Goal: Communication & Community: Participate in discussion

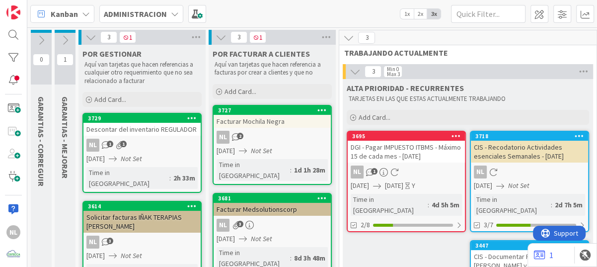
click at [281, 135] on div "NL 2" at bounding box center [271, 137] width 117 height 13
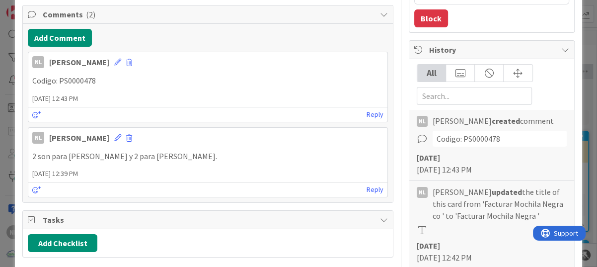
scroll to position [99, 0]
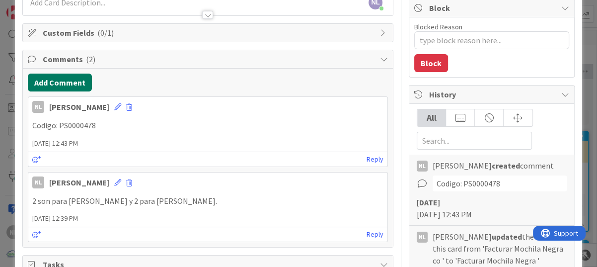
click at [55, 82] on button "Add Comment" at bounding box center [60, 82] width 64 height 18
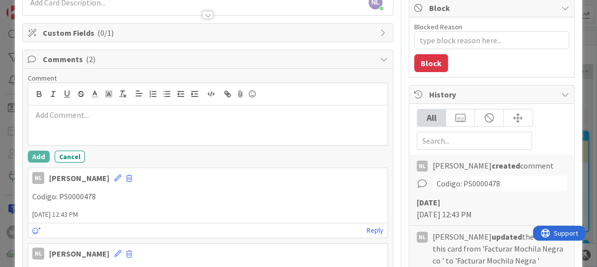
click at [56, 116] on p at bounding box center [207, 114] width 351 height 11
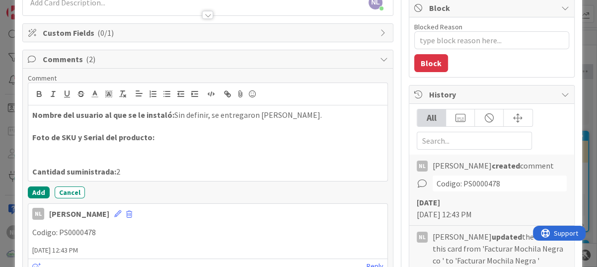
click at [48, 151] on p at bounding box center [207, 148] width 351 height 11
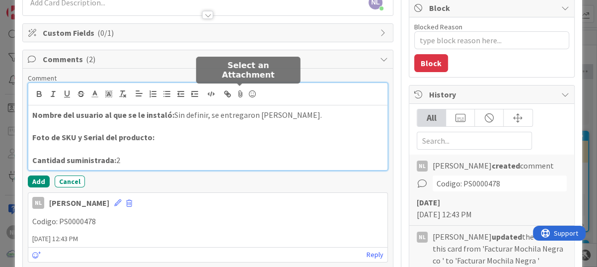
click at [241, 92] on icon at bounding box center [240, 94] width 12 height 14
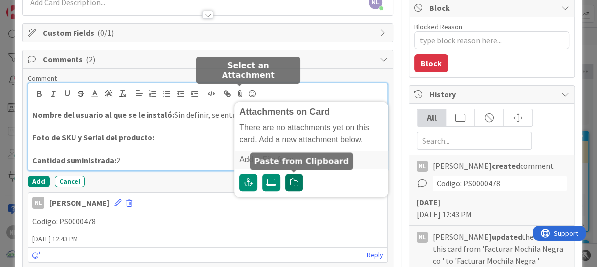
click at [295, 180] on icon "button" at bounding box center [294, 182] width 8 height 8
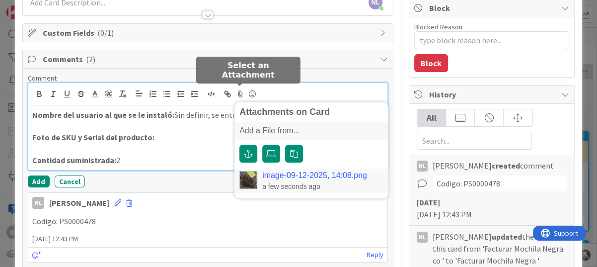
click at [285, 173] on link "image-09-12-2025, 14:08.png" at bounding box center [314, 175] width 105 height 9
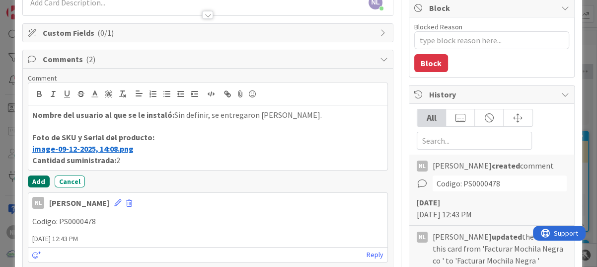
click at [32, 180] on button "Add" at bounding box center [39, 181] width 22 height 12
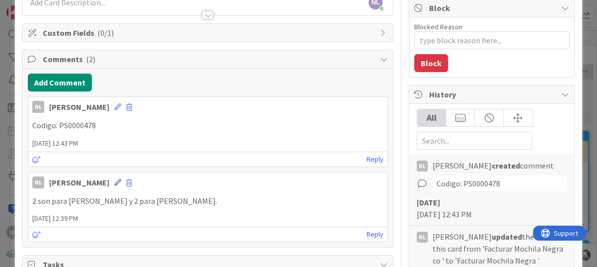
type textarea "x"
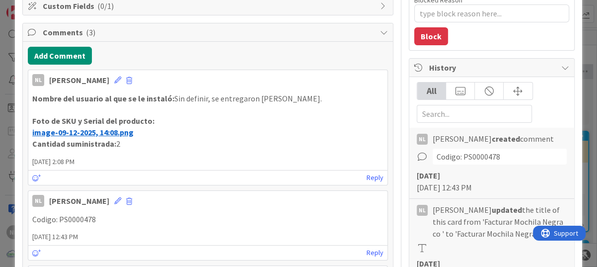
scroll to position [50, 0]
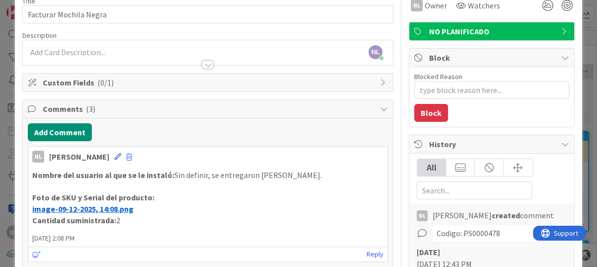
click at [114, 156] on icon at bounding box center [117, 156] width 7 height 7
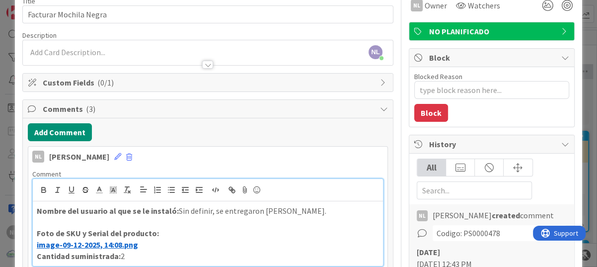
click at [34, 208] on div "Nombre del usuario al que se le instaló: Sin definir, se entregaron a Liseth. F…" at bounding box center [208, 233] width 350 height 65
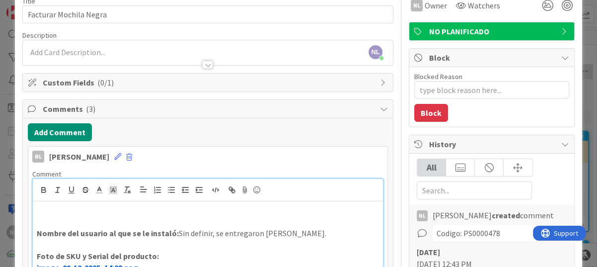
click at [40, 219] on p at bounding box center [208, 221] width 342 height 11
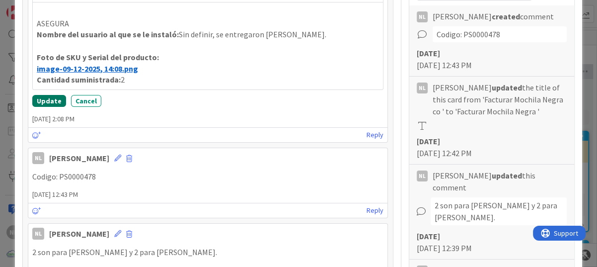
click at [44, 97] on button "Update" at bounding box center [49, 101] width 34 height 12
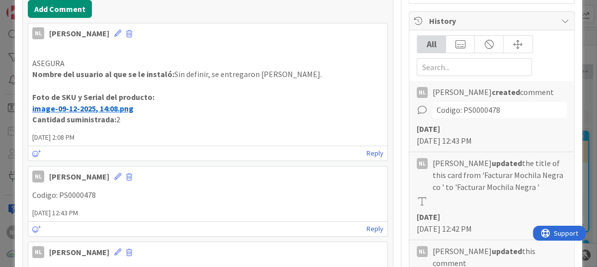
scroll to position [140, 0]
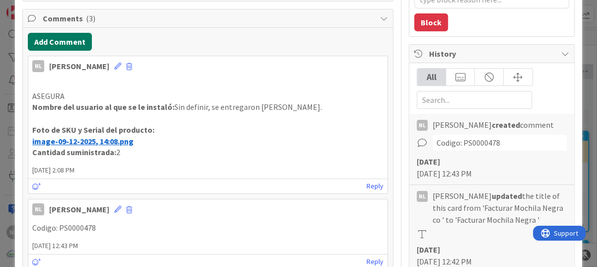
click at [56, 40] on button "Add Comment" at bounding box center [60, 42] width 64 height 18
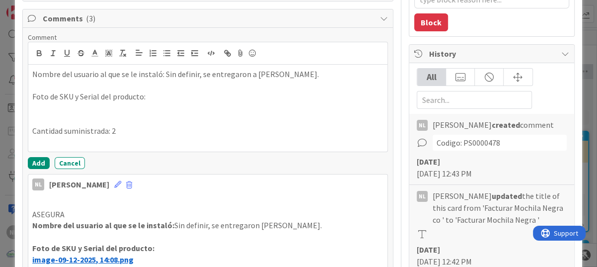
click at [46, 114] on p at bounding box center [207, 119] width 351 height 11
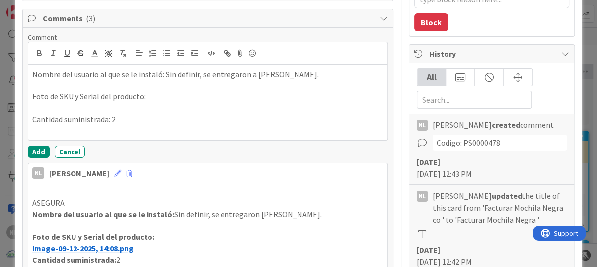
click at [210, 111] on p at bounding box center [207, 107] width 351 height 11
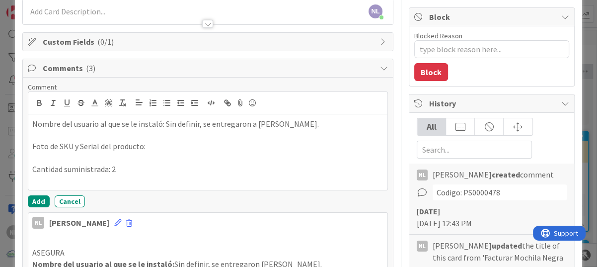
click at [32, 121] on p "Nombre del usuario al que se le instaló: Sin definir, se entregaron a Marlene." at bounding box center [207, 123] width 351 height 11
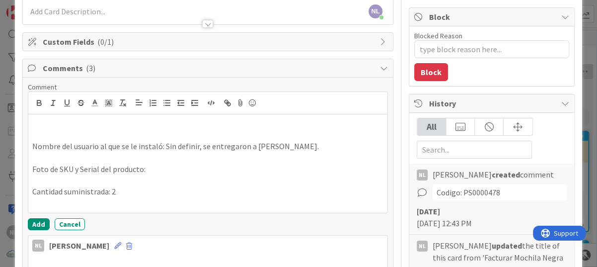
click at [36, 126] on p at bounding box center [207, 123] width 351 height 11
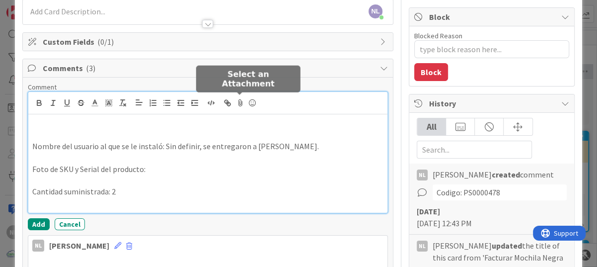
click at [238, 104] on icon at bounding box center [240, 103] width 12 height 14
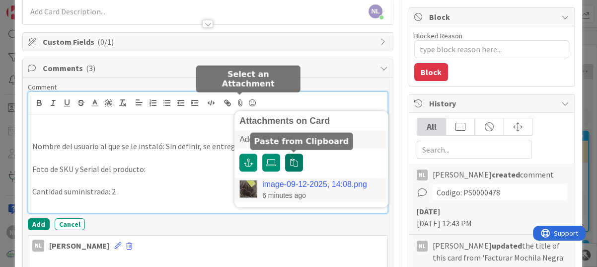
click at [293, 161] on icon "button" at bounding box center [294, 162] width 8 height 8
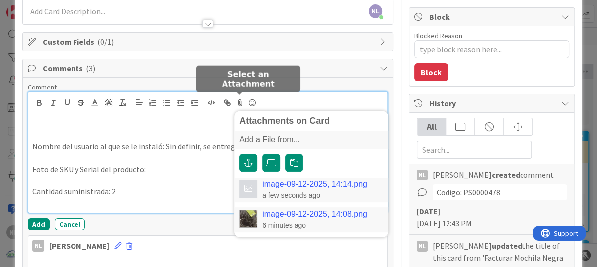
click at [308, 178] on div "image-09-12-2025, 14:14.png a few seconds ago" at bounding box center [311, 189] width 154 height 25
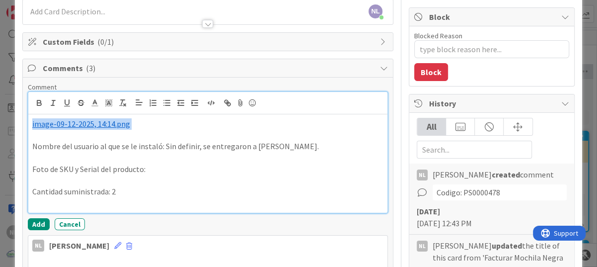
drag, startPoint x: 139, startPoint y: 127, endPoint x: 21, endPoint y: 120, distance: 117.8
copy p "﻿ image-09-12-2025, 14:14.png ﻿"
click at [36, 175] on p at bounding box center [207, 180] width 351 height 11
drag, startPoint x: 131, startPoint y: 124, endPoint x: 18, endPoint y: 123, distance: 112.7
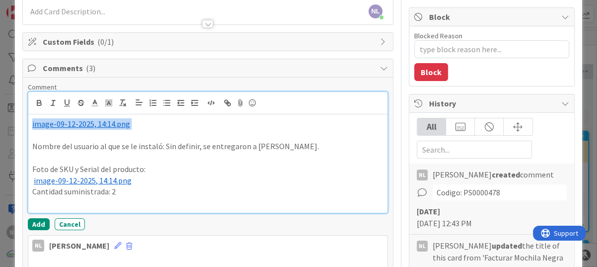
click at [51, 124] on p at bounding box center [207, 123] width 351 height 11
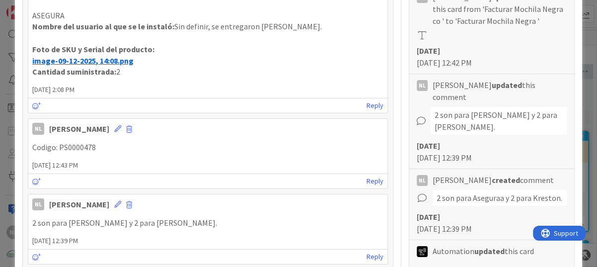
scroll to position [388, 0]
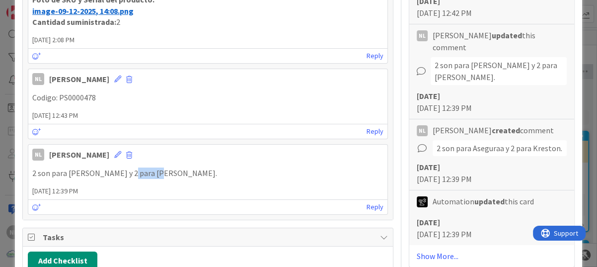
drag, startPoint x: 124, startPoint y: 172, endPoint x: 150, endPoint y: 172, distance: 26.8
click at [150, 172] on p "2 son para Asegura y 2 para Kreston." at bounding box center [207, 172] width 351 height 11
drag, startPoint x: 150, startPoint y: 172, endPoint x: 143, endPoint y: 172, distance: 7.0
copy p "Kreston."
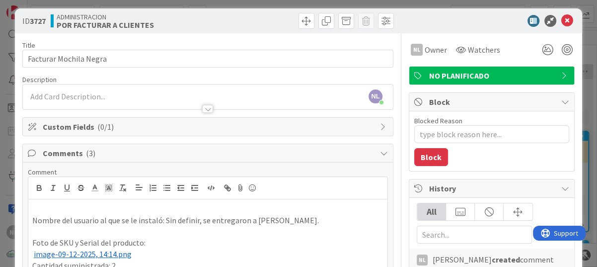
scroll to position [0, 0]
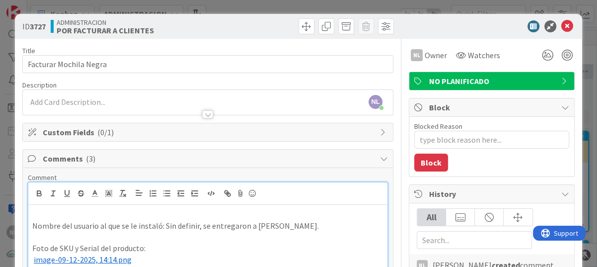
click at [36, 213] on p at bounding box center [207, 214] width 351 height 11
drag, startPoint x: 32, startPoint y: 214, endPoint x: 63, endPoint y: 214, distance: 30.8
click at [63, 214] on p "Kreston." at bounding box center [207, 214] width 351 height 11
click at [36, 192] on icon "button" at bounding box center [39, 193] width 9 height 9
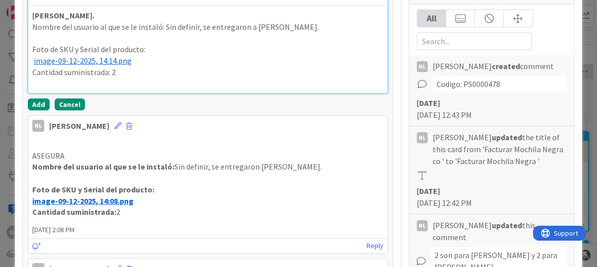
scroll to position [248, 0]
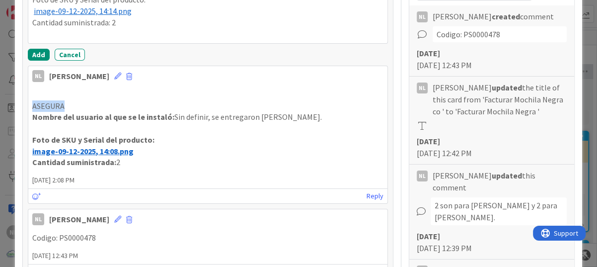
drag, startPoint x: 32, startPoint y: 102, endPoint x: 72, endPoint y: 105, distance: 39.9
click at [72, 105] on p "ASEGURA" at bounding box center [207, 105] width 351 height 11
drag, startPoint x: 72, startPoint y: 105, endPoint x: 40, endPoint y: 53, distance: 61.3
click at [40, 53] on button "Add" at bounding box center [39, 55] width 22 height 12
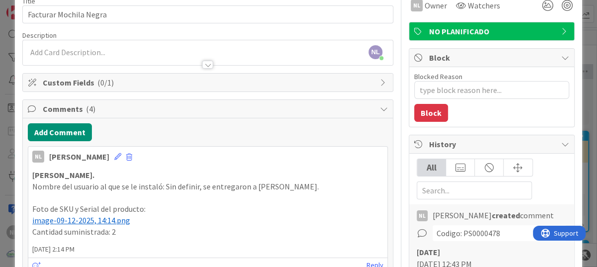
scroll to position [149, 0]
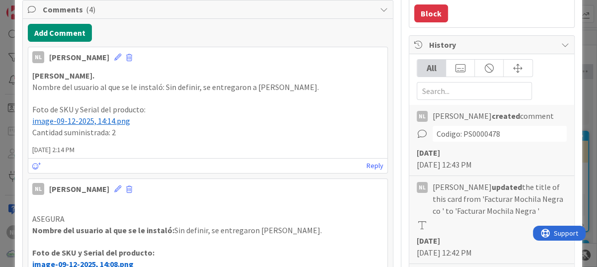
click at [278, 158] on div "Reply" at bounding box center [207, 165] width 359 height 15
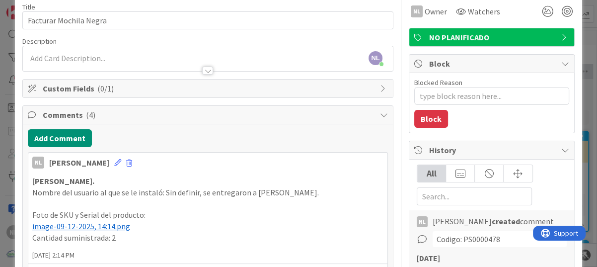
scroll to position [0, 0]
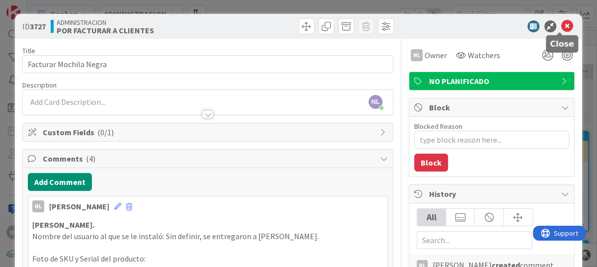
click at [561, 22] on icon at bounding box center [567, 26] width 12 height 12
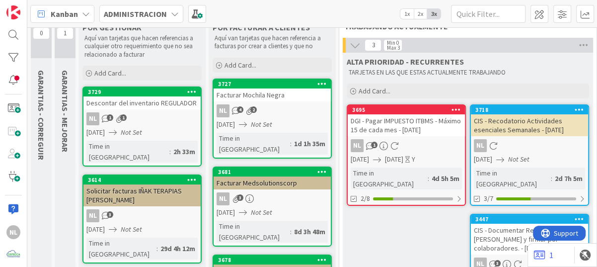
scroll to position [50, 0]
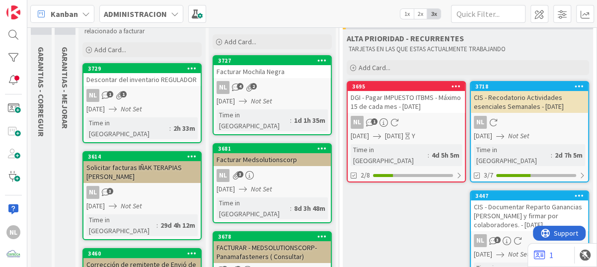
click at [529, 134] on icon "Not Set" at bounding box center [518, 135] width 21 height 9
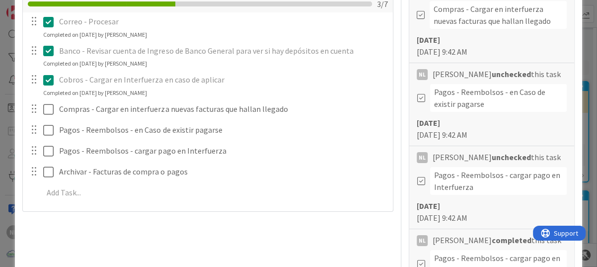
scroll to position [298, 0]
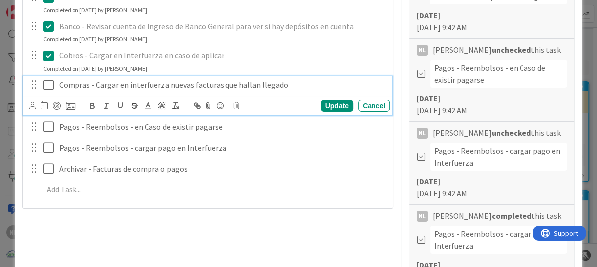
click at [48, 82] on icon at bounding box center [48, 85] width 10 height 12
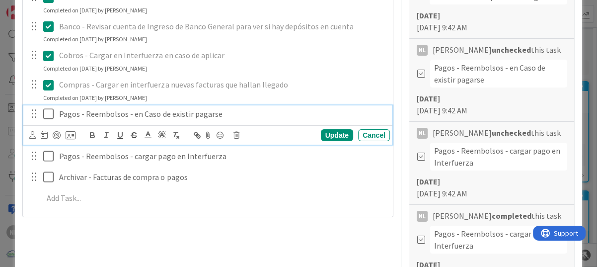
click at [48, 115] on icon at bounding box center [48, 114] width 10 height 12
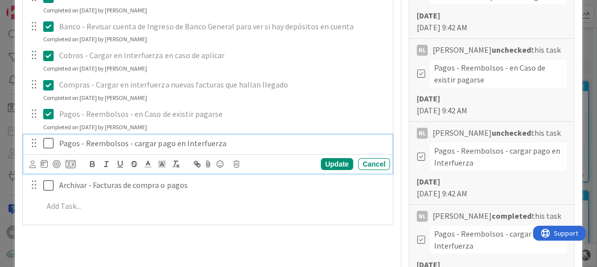
click at [52, 144] on icon at bounding box center [48, 143] width 10 height 12
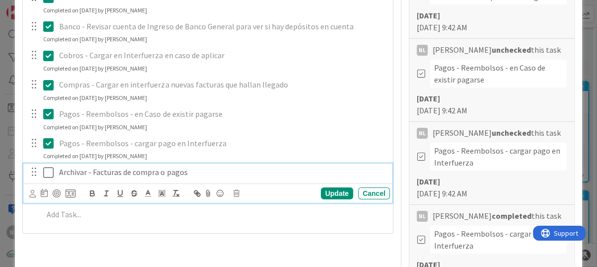
click at [48, 173] on icon at bounding box center [48, 172] width 10 height 12
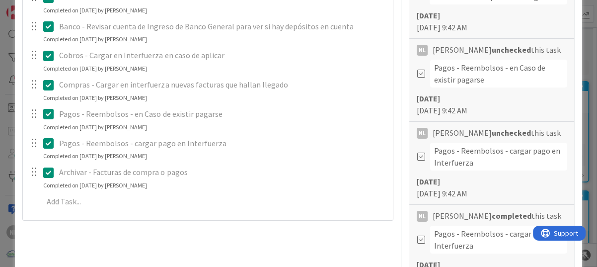
type textarea "x"
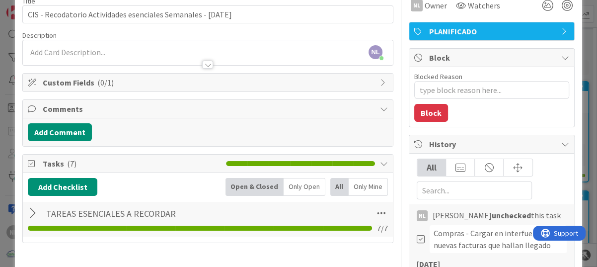
scroll to position [0, 0]
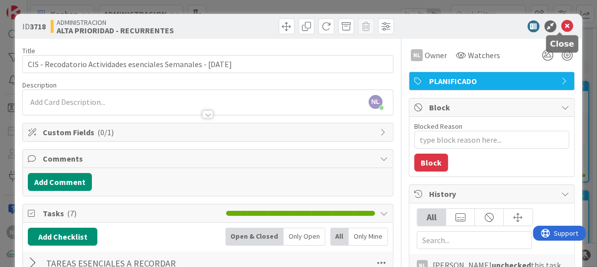
click at [562, 23] on icon at bounding box center [567, 26] width 12 height 12
